Goal: Complete application form

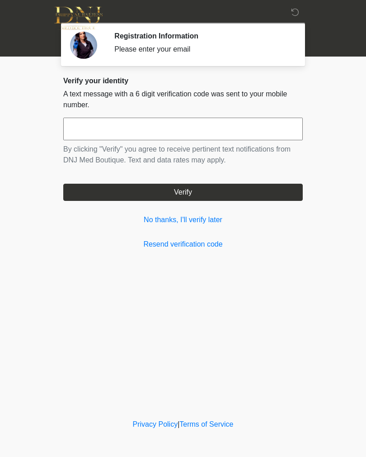
click at [221, 125] on input "text" at bounding box center [183, 129] width 240 height 23
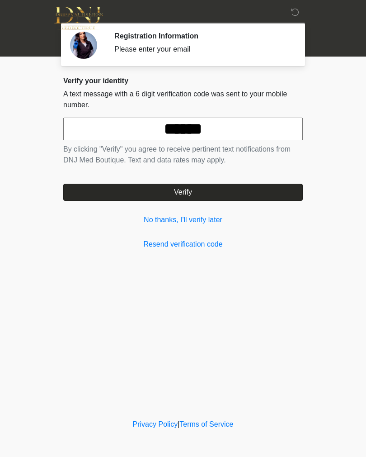
type input "******"
click at [235, 190] on button "Verify" at bounding box center [183, 192] width 240 height 17
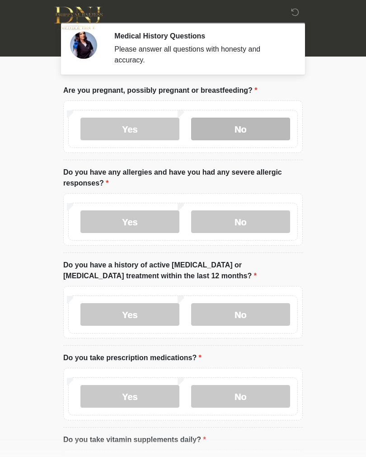
click at [279, 128] on label "No" at bounding box center [240, 129] width 99 height 23
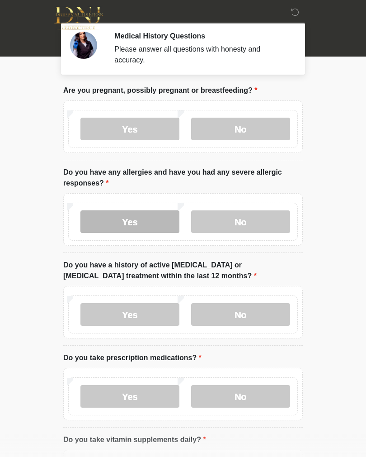
click at [99, 218] on label "Yes" at bounding box center [130, 221] width 99 height 23
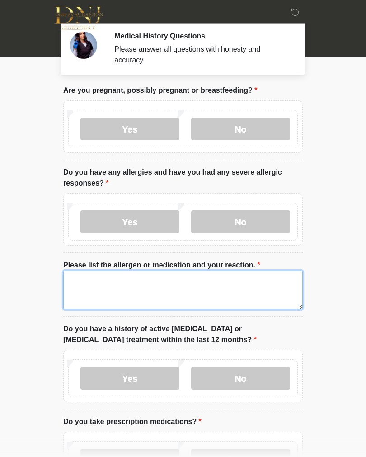
click at [81, 284] on textarea "Please list the allergen or medication and your reaction." at bounding box center [183, 289] width 240 height 39
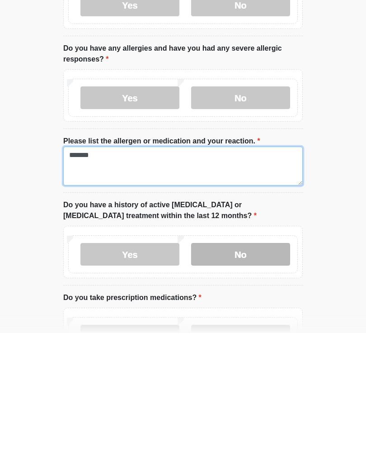
type textarea "*******"
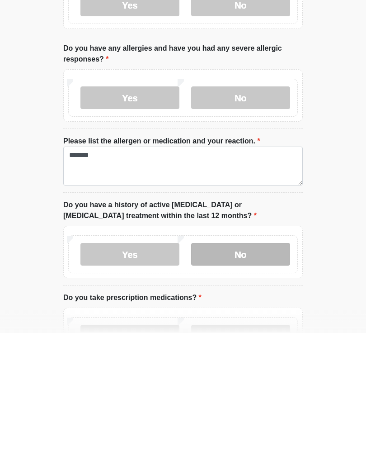
click at [252, 367] on label "No" at bounding box center [240, 378] width 99 height 23
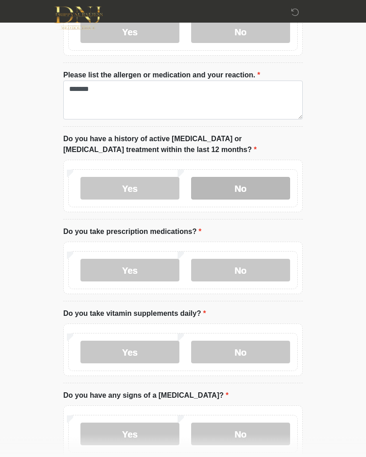
scroll to position [193, 0]
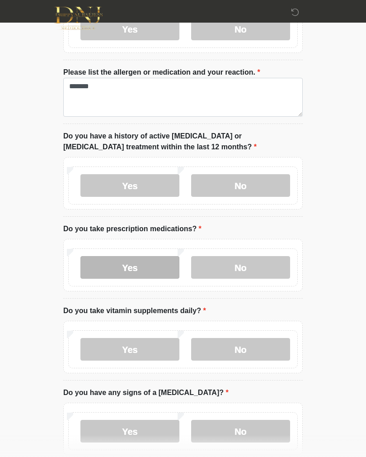
click at [152, 270] on label "Yes" at bounding box center [130, 267] width 99 height 23
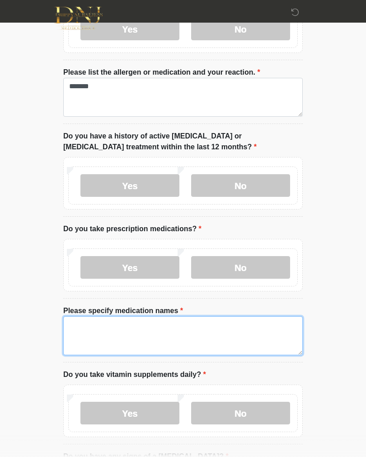
click at [162, 332] on textarea "Please specify medication names" at bounding box center [183, 335] width 240 height 39
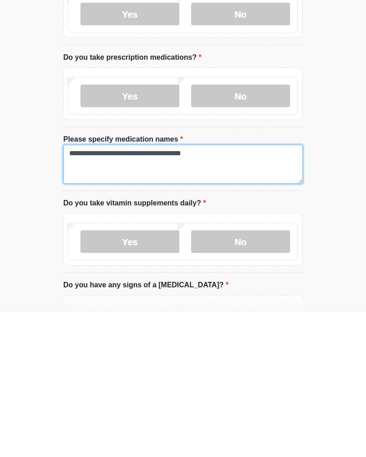
click at [87, 289] on textarea "**********" at bounding box center [183, 308] width 240 height 39
click at [122, 289] on textarea "**********" at bounding box center [183, 308] width 240 height 39
type textarea "**********"
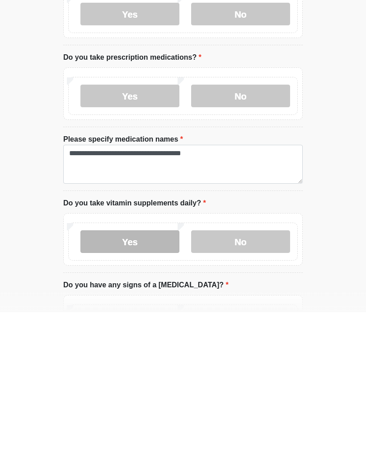
click at [105, 375] on label "Yes" at bounding box center [130, 386] width 99 height 23
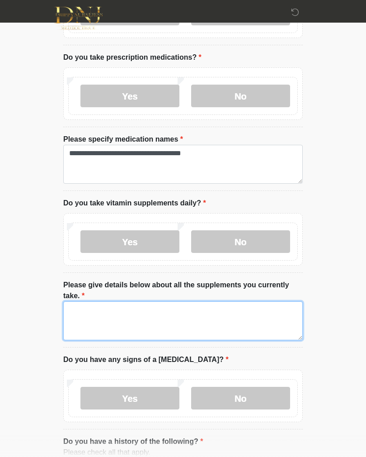
click at [84, 316] on textarea "Please give details below about all the supplements you currently take." at bounding box center [183, 320] width 240 height 39
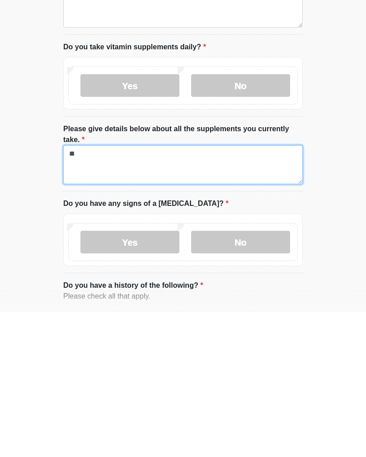
type textarea "*"
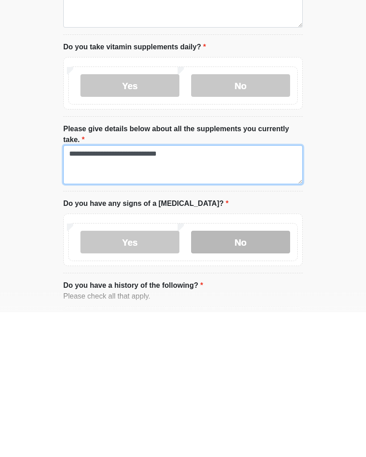
type textarea "**********"
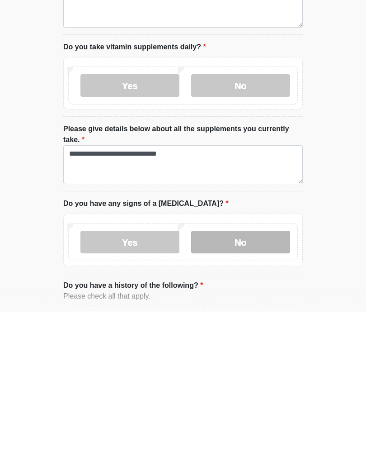
click at [272, 375] on label "No" at bounding box center [240, 386] width 99 height 23
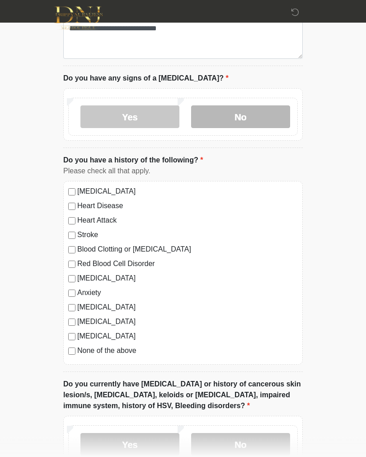
scroll to position [645, 0]
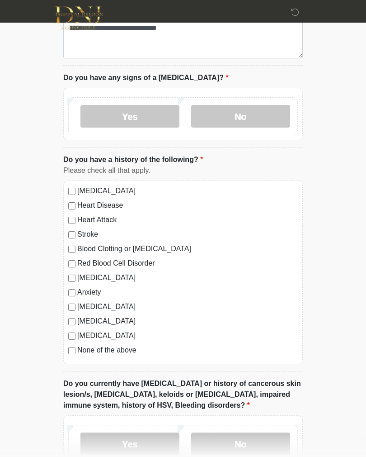
click at [78, 218] on label "Heart Attack" at bounding box center [187, 220] width 221 height 11
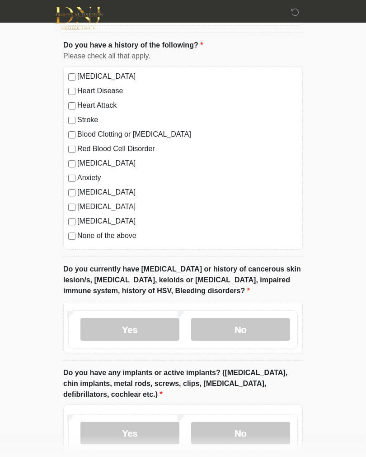
scroll to position [767, 0]
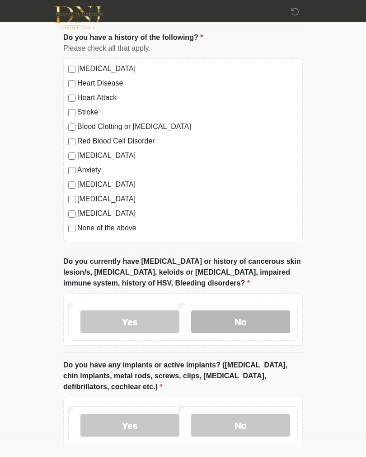
click at [254, 321] on label "No" at bounding box center [240, 322] width 99 height 23
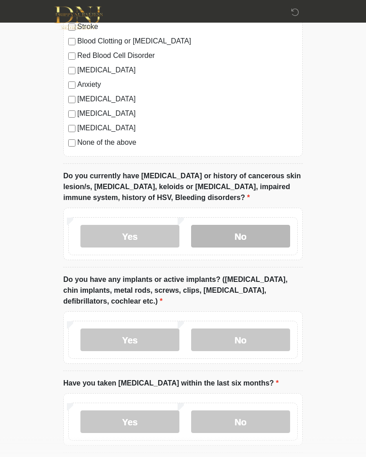
scroll to position [857, 0]
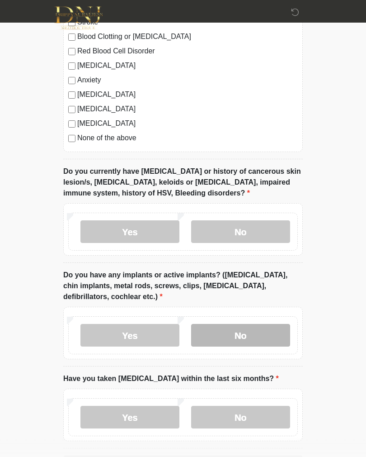
click at [256, 333] on label "No" at bounding box center [240, 335] width 99 height 23
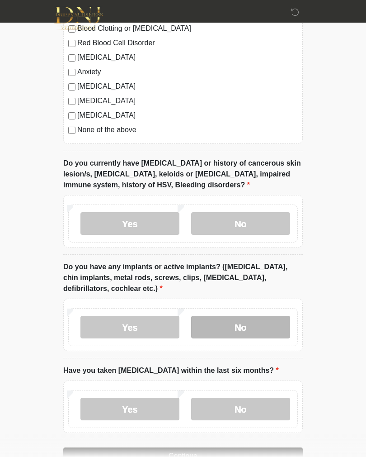
scroll to position [906, 0]
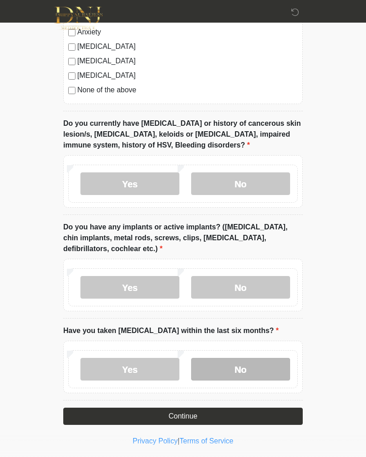
click at [261, 373] on label "No" at bounding box center [240, 369] width 99 height 23
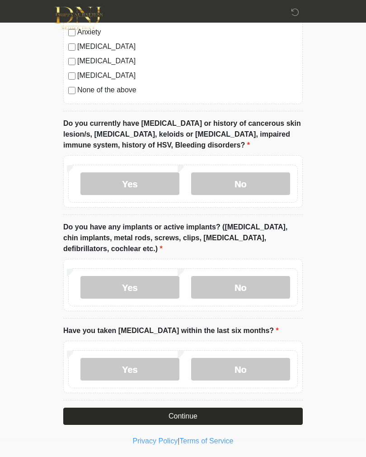
click at [230, 413] on button "Continue" at bounding box center [183, 415] width 240 height 17
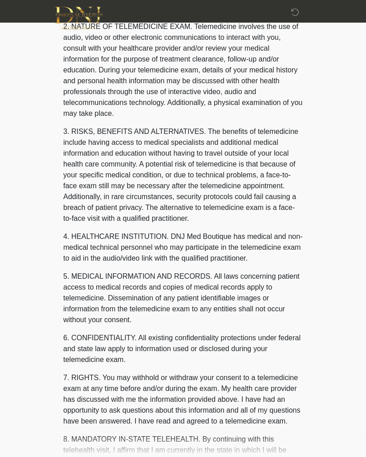
scroll to position [0, 0]
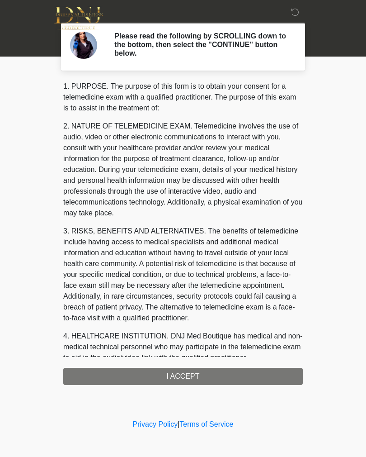
click at [233, 374] on div "1. PURPOSE. The purpose of this form is to obtain your consent for a telemedici…" at bounding box center [183, 233] width 240 height 304
click at [202, 373] on div "1. PURPOSE. The purpose of this form is to obtain your consent for a telemedici…" at bounding box center [183, 233] width 240 height 304
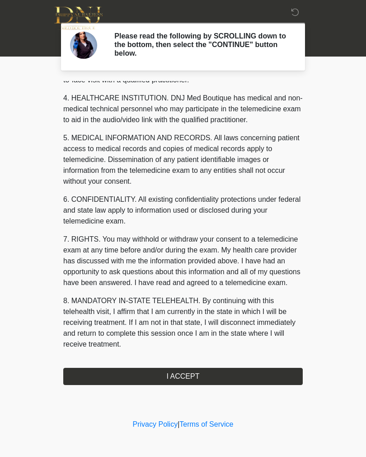
scroll to position [249, 0]
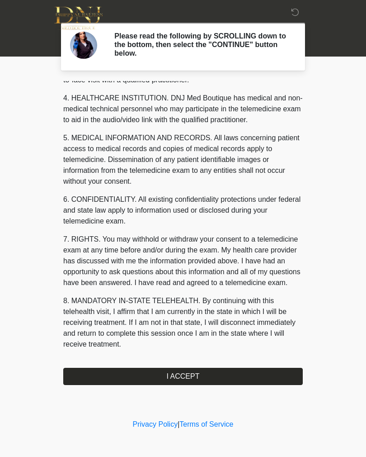
click at [217, 373] on button "I ACCEPT" at bounding box center [183, 376] width 240 height 17
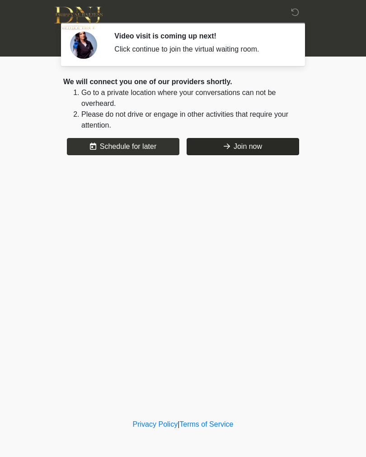
click at [251, 147] on button "Join now" at bounding box center [243, 146] width 113 height 17
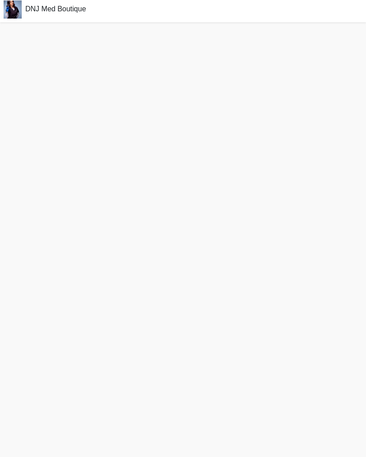
scroll to position [3, 0]
